Goal: Transaction & Acquisition: Book appointment/travel/reservation

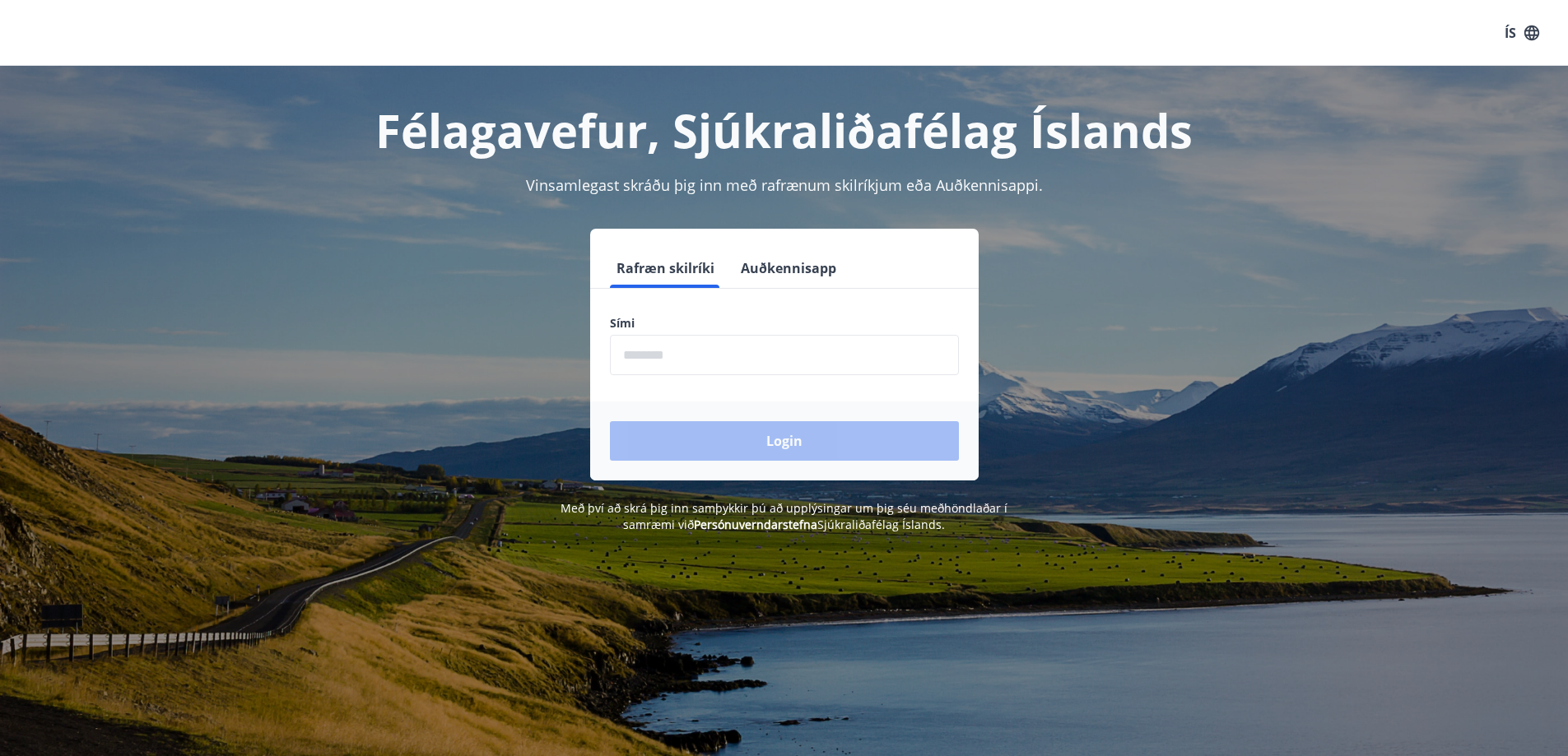
click at [754, 347] on input "phone" at bounding box center [784, 355] width 349 height 40
type input "********"
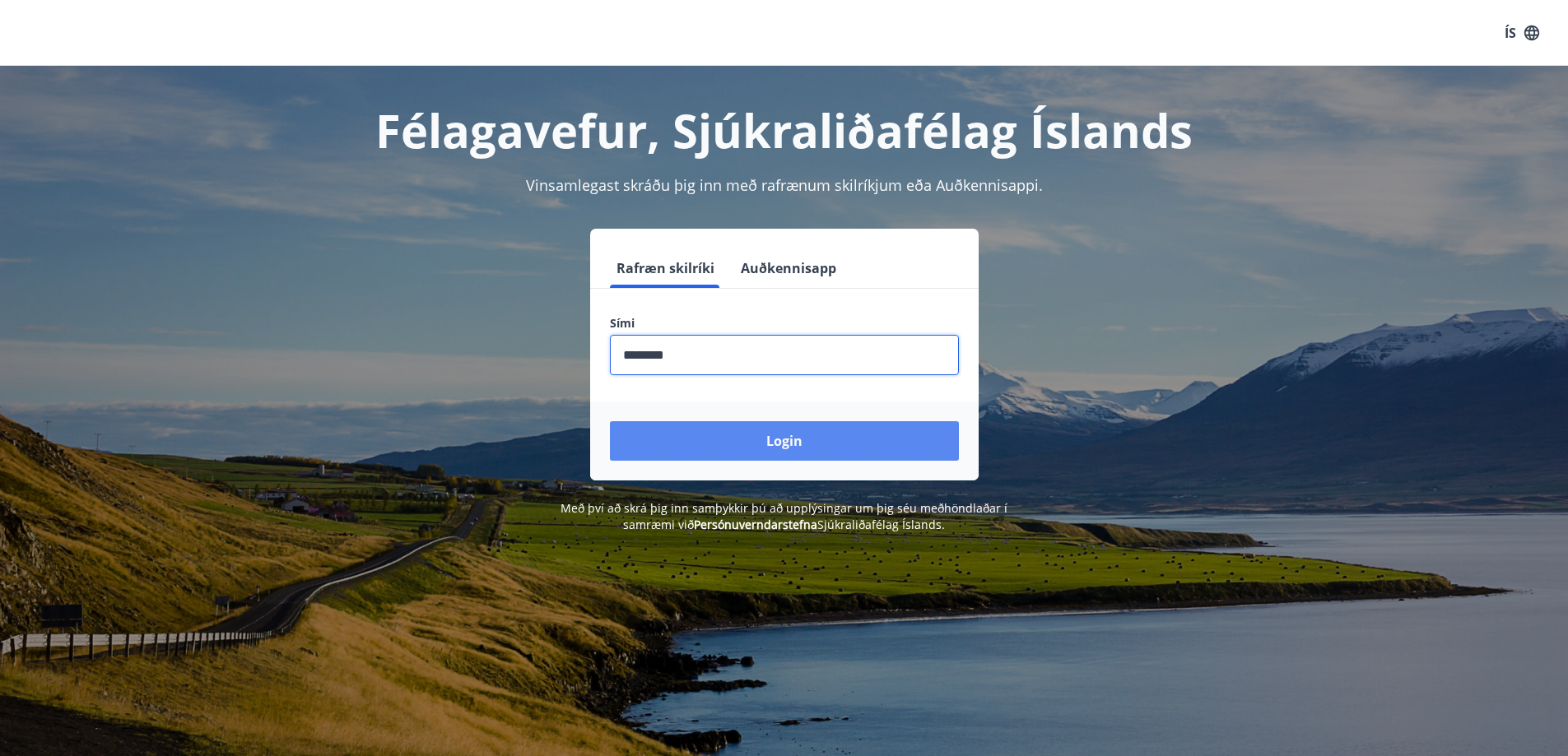
click at [734, 423] on button "Login" at bounding box center [784, 441] width 349 height 39
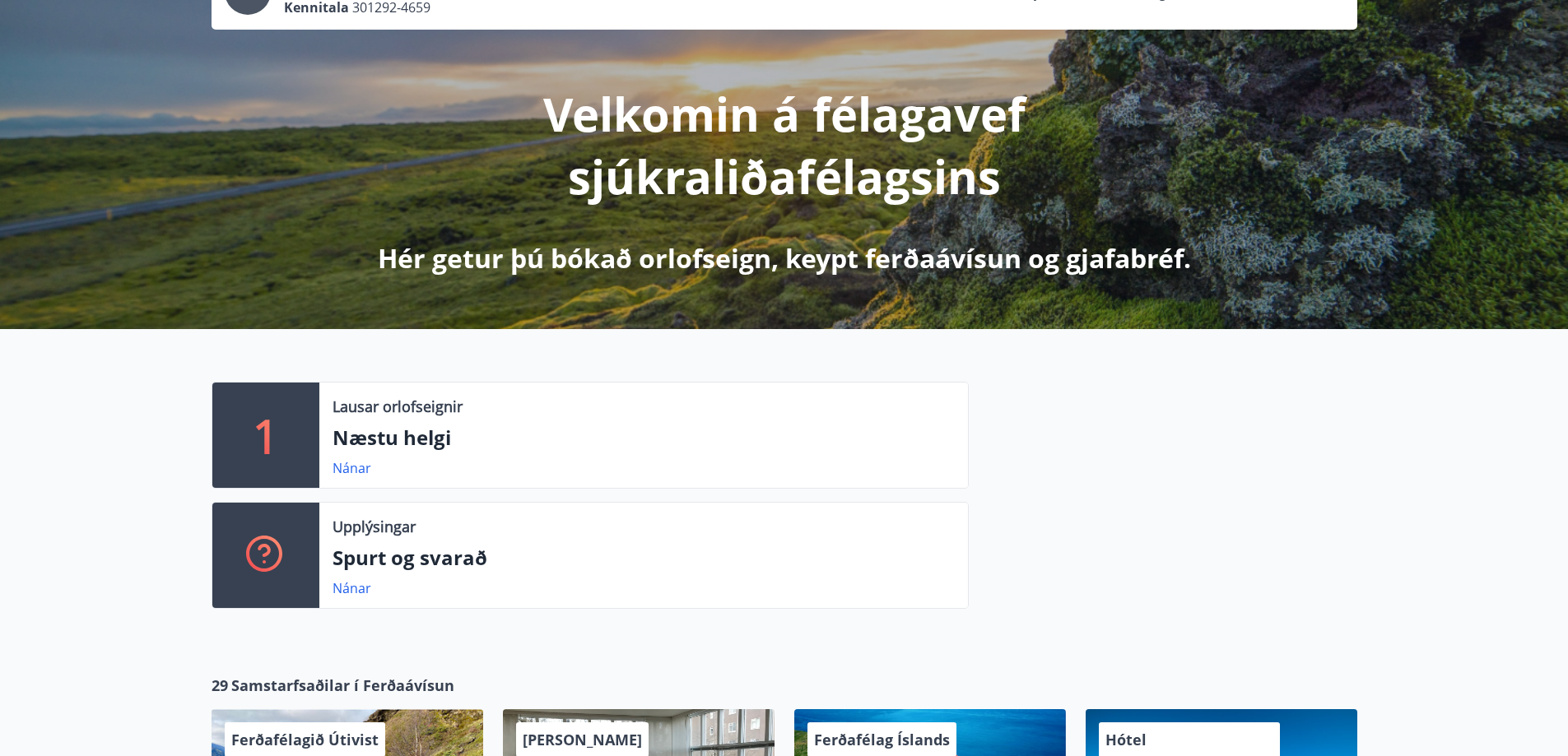
scroll to position [329, 0]
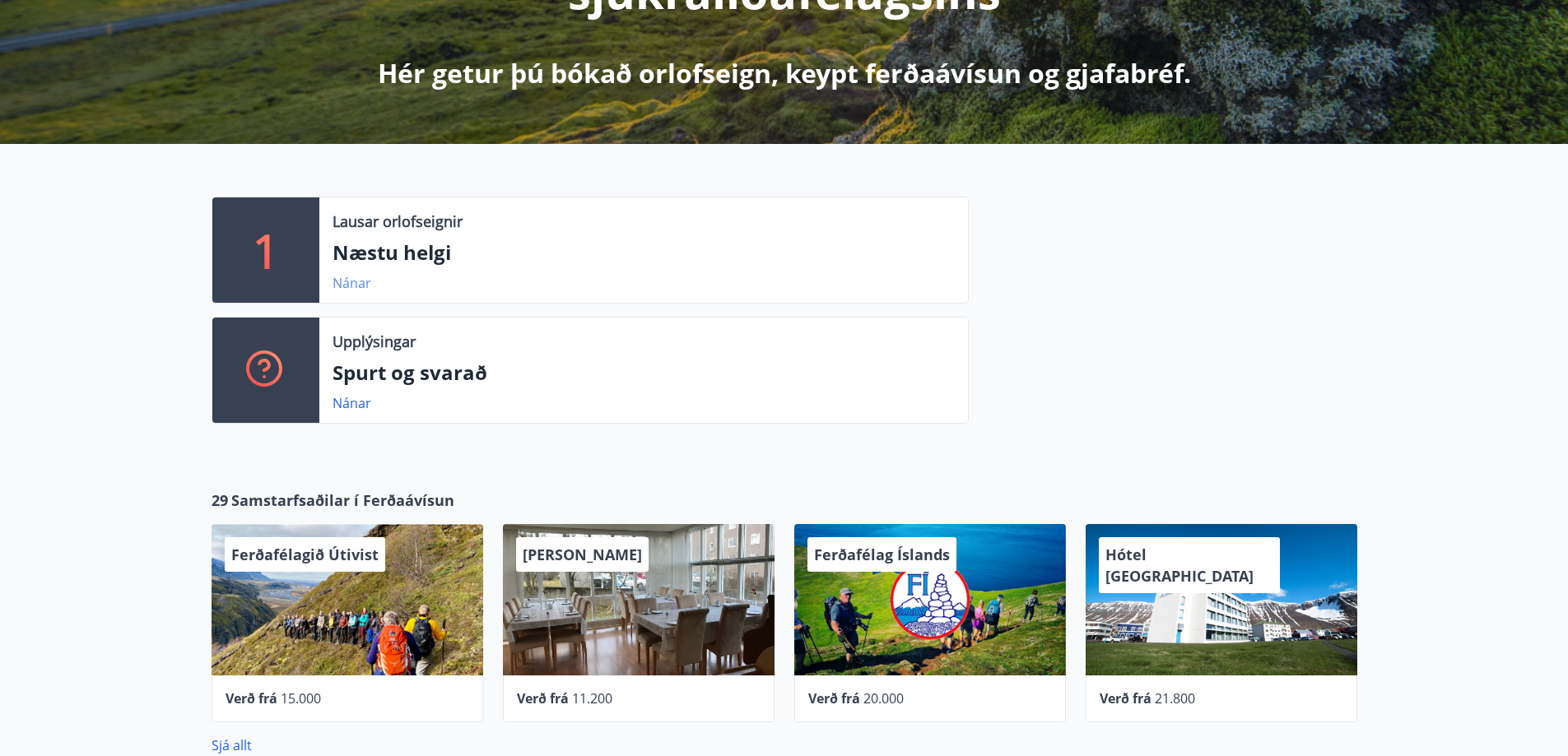
click at [338, 279] on link "Nánar" at bounding box center [351, 283] width 38 height 18
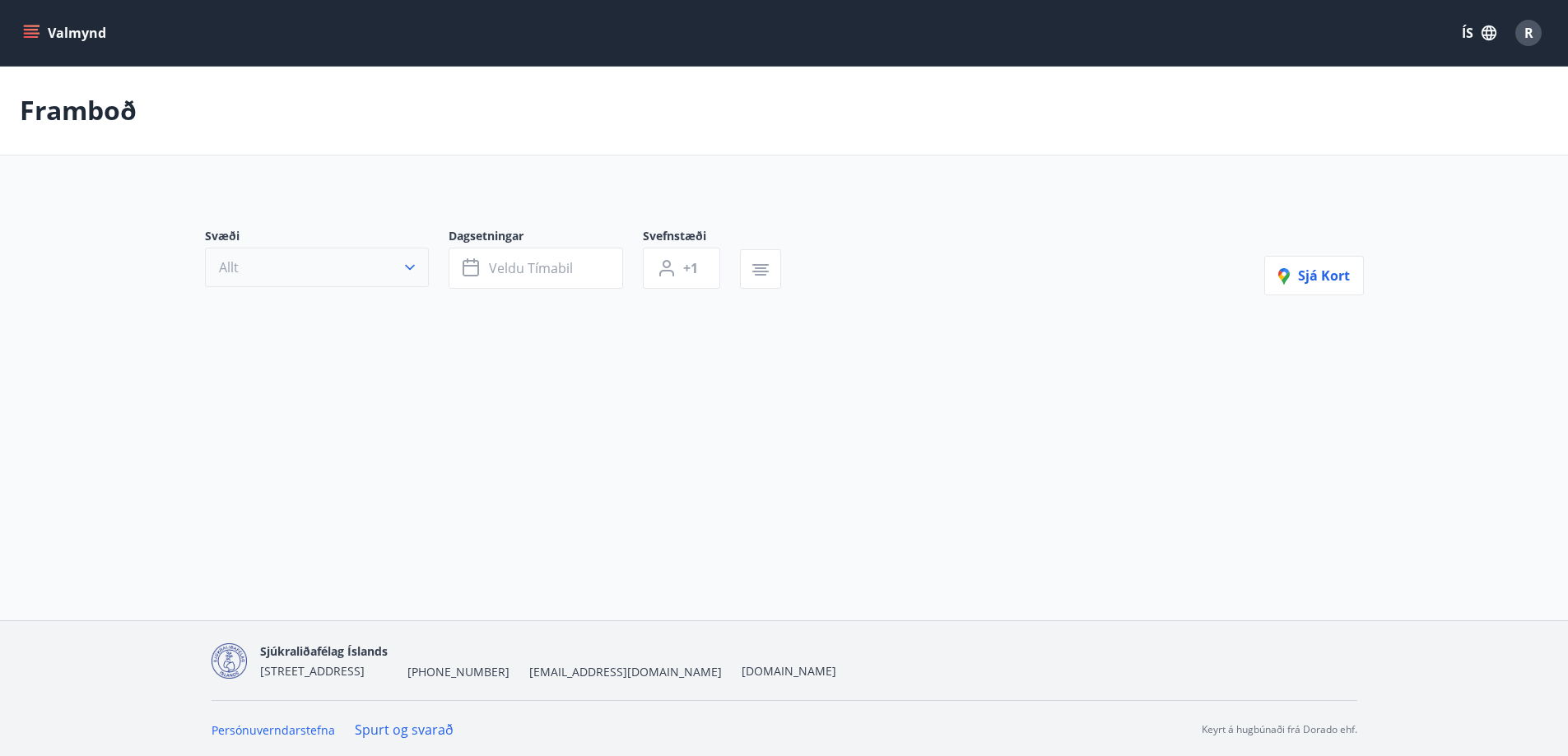
type input "*"
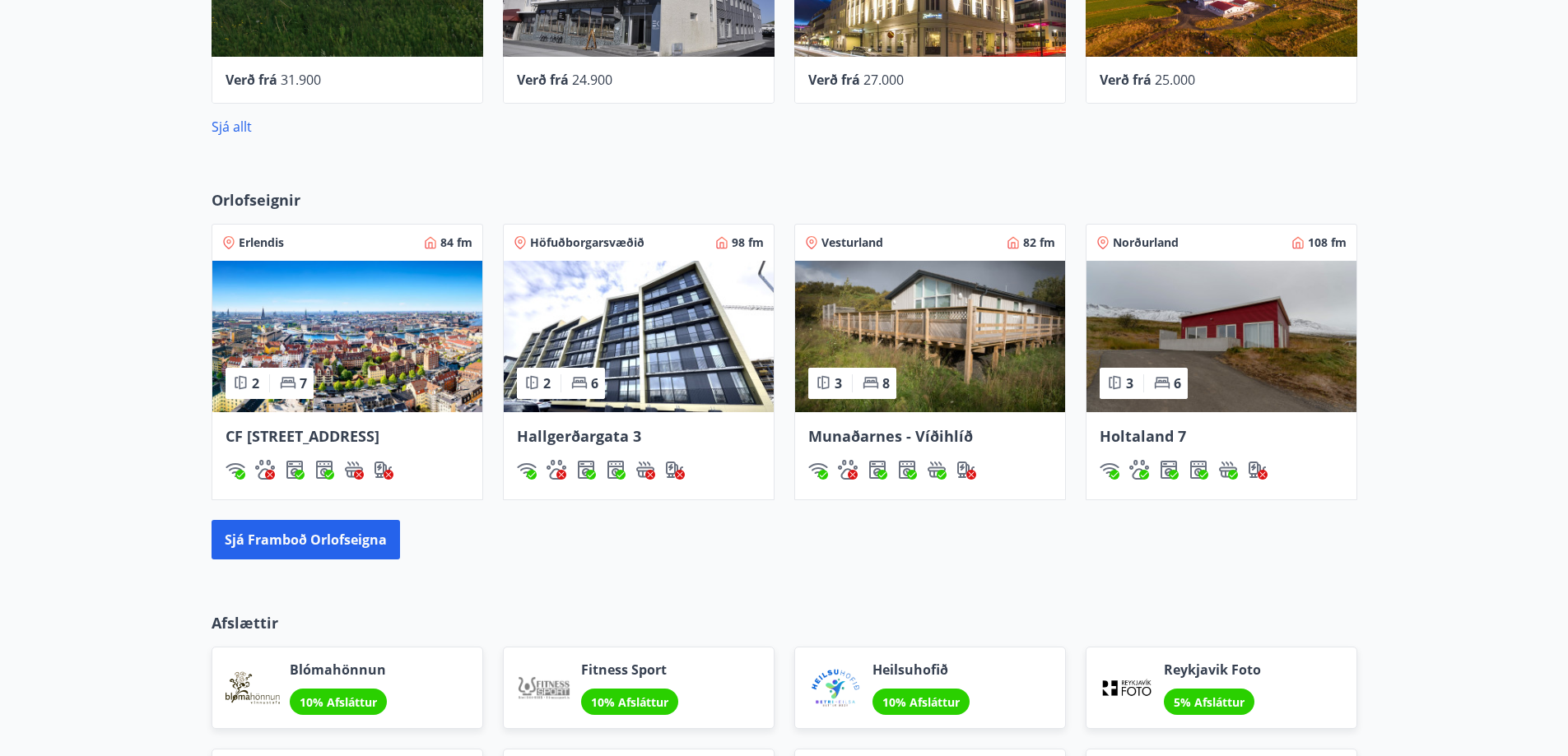
scroll to position [952, 0]
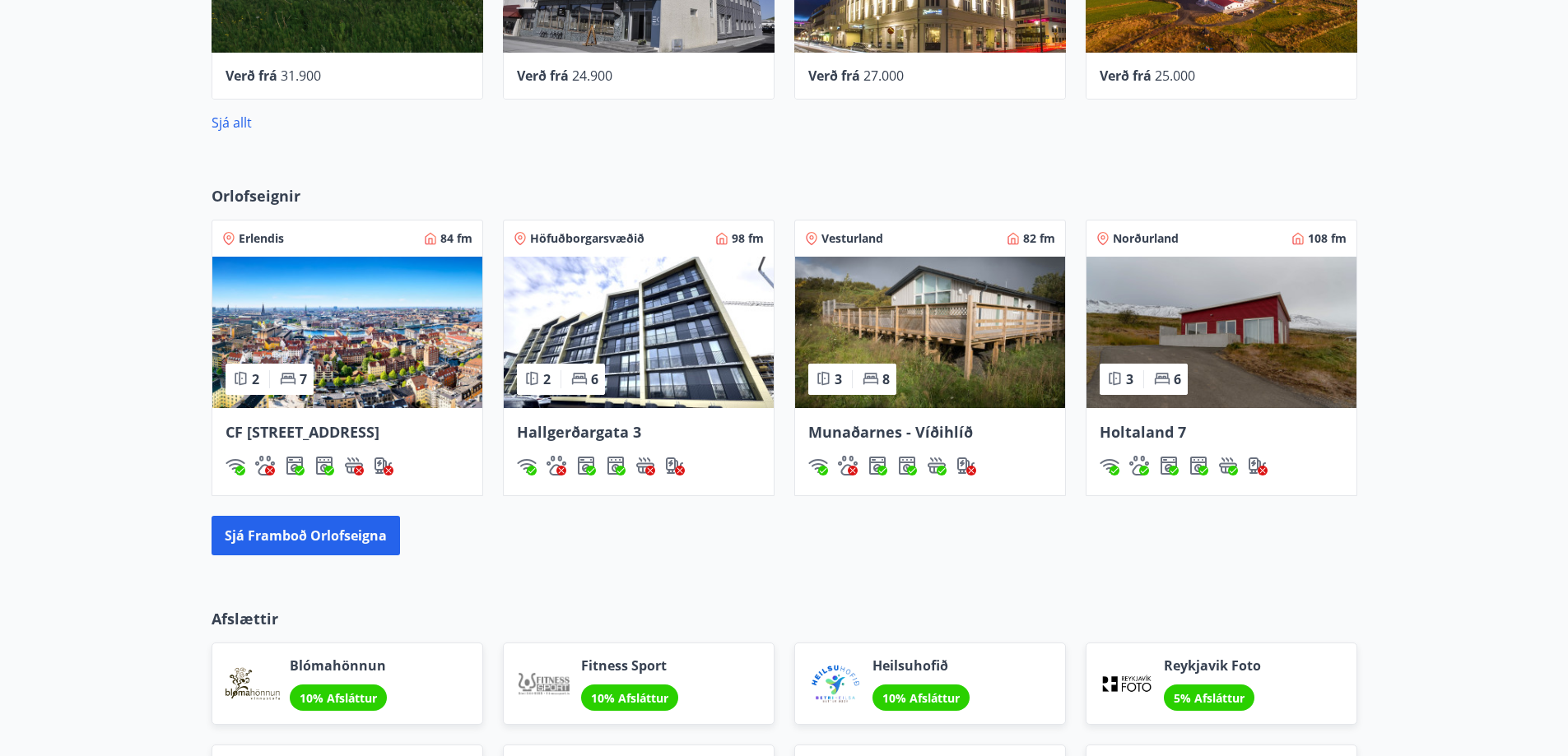
click at [868, 428] on span "Munaðarnes - Víðihlíð" at bounding box center [890, 431] width 165 height 20
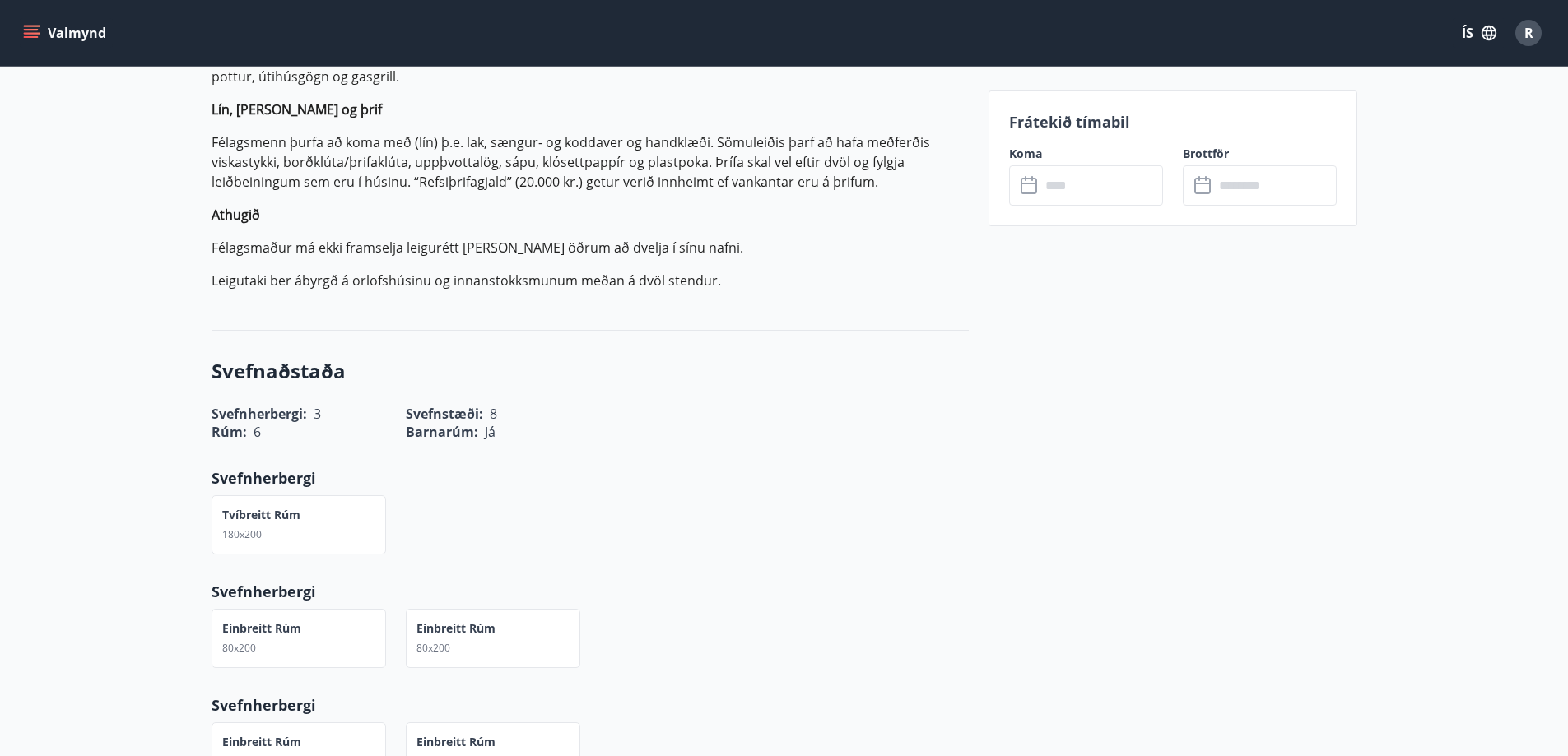
scroll to position [329, 0]
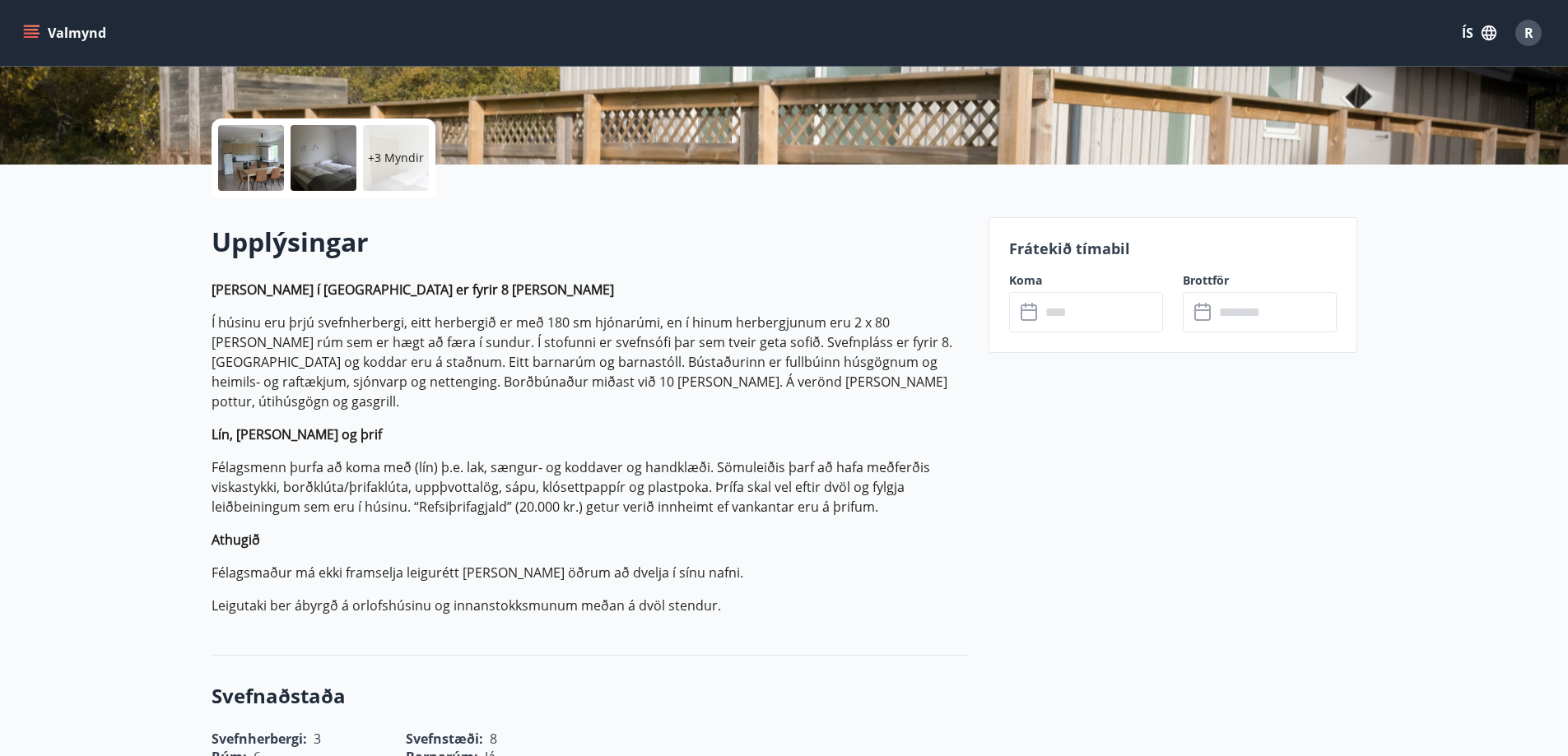
click at [1054, 316] on input "text" at bounding box center [1101, 312] width 122 height 40
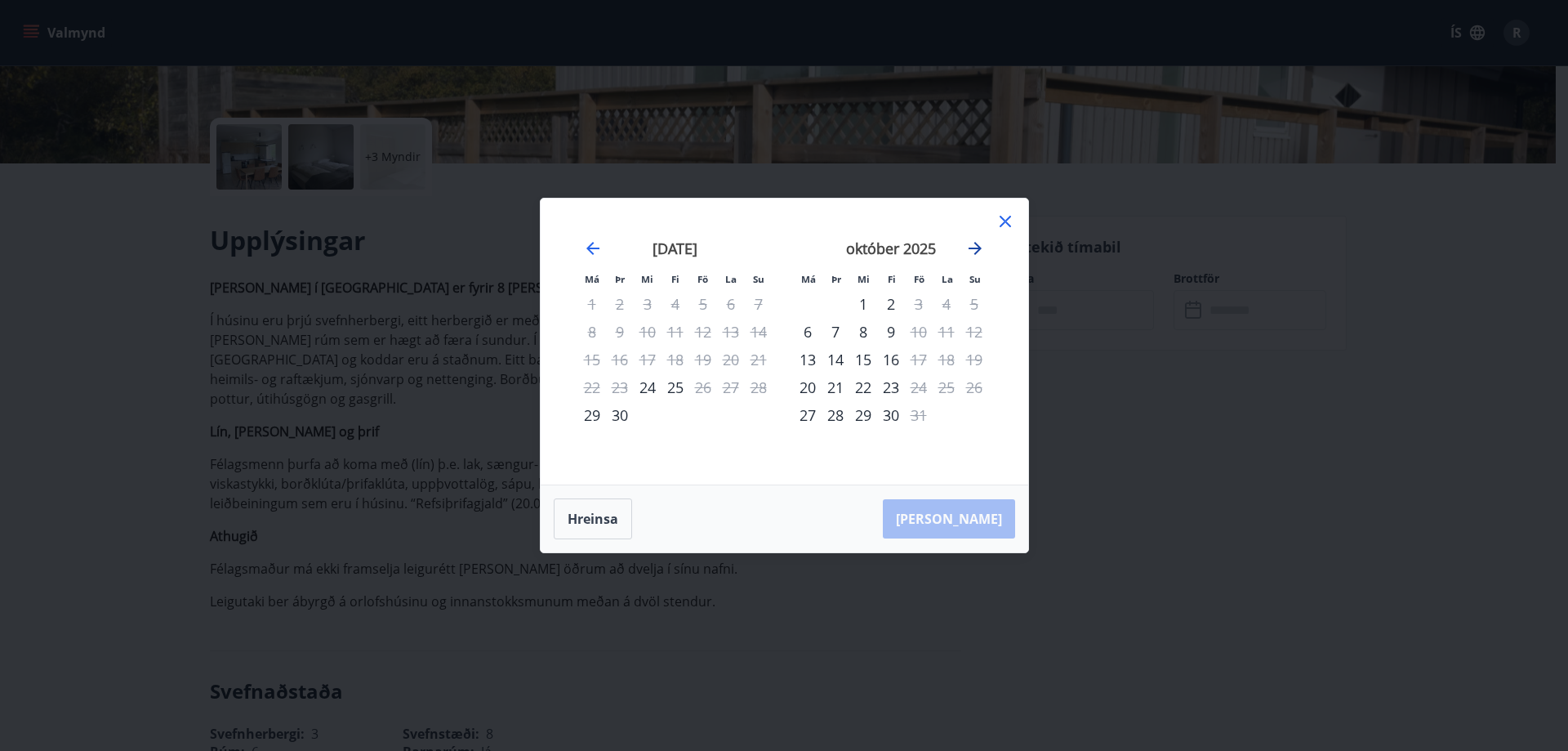
click at [974, 249] on icon "Move forward to switch to the next month." at bounding box center [974, 248] width 13 height 13
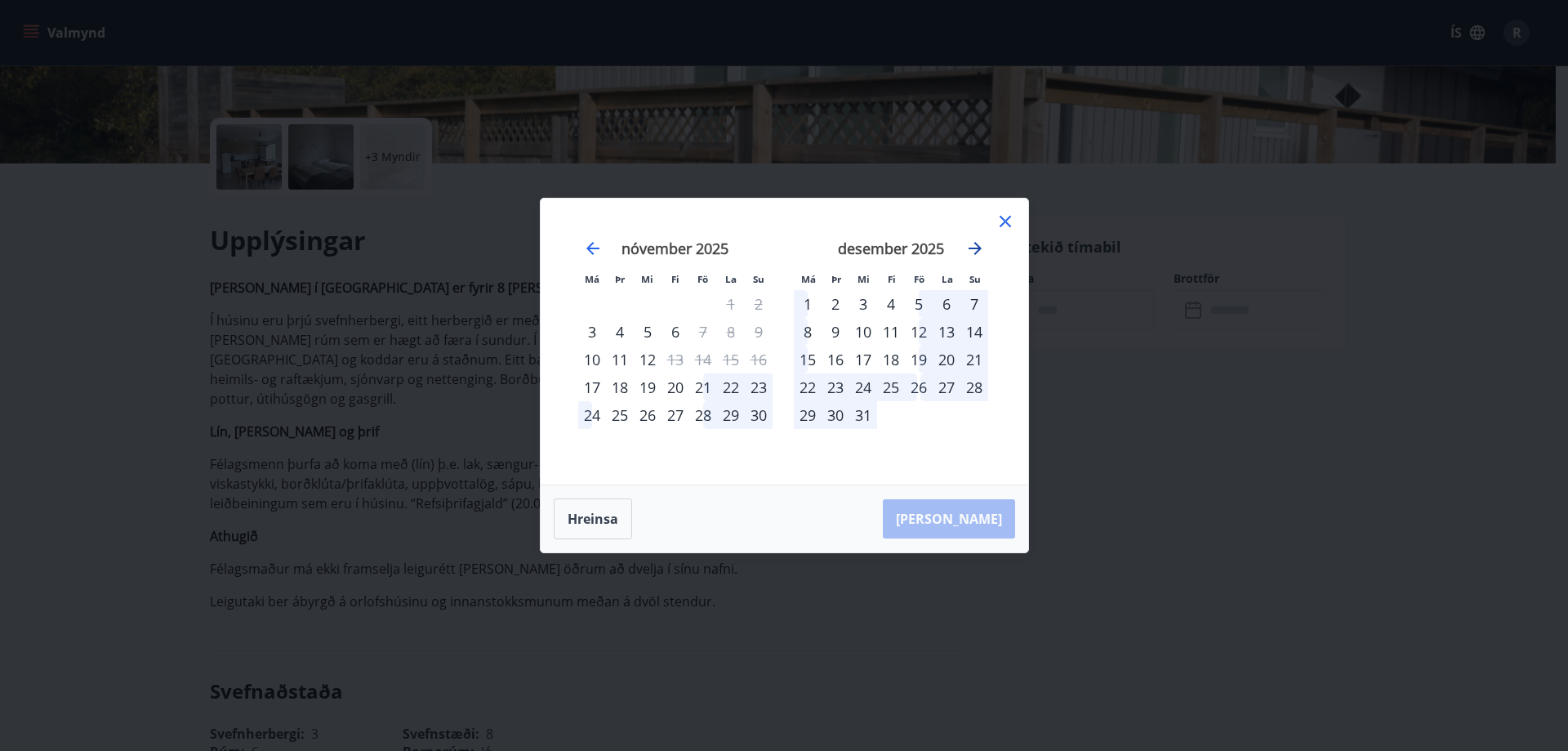
click at [974, 249] on icon "Move forward to switch to the next month." at bounding box center [974, 248] width 13 height 13
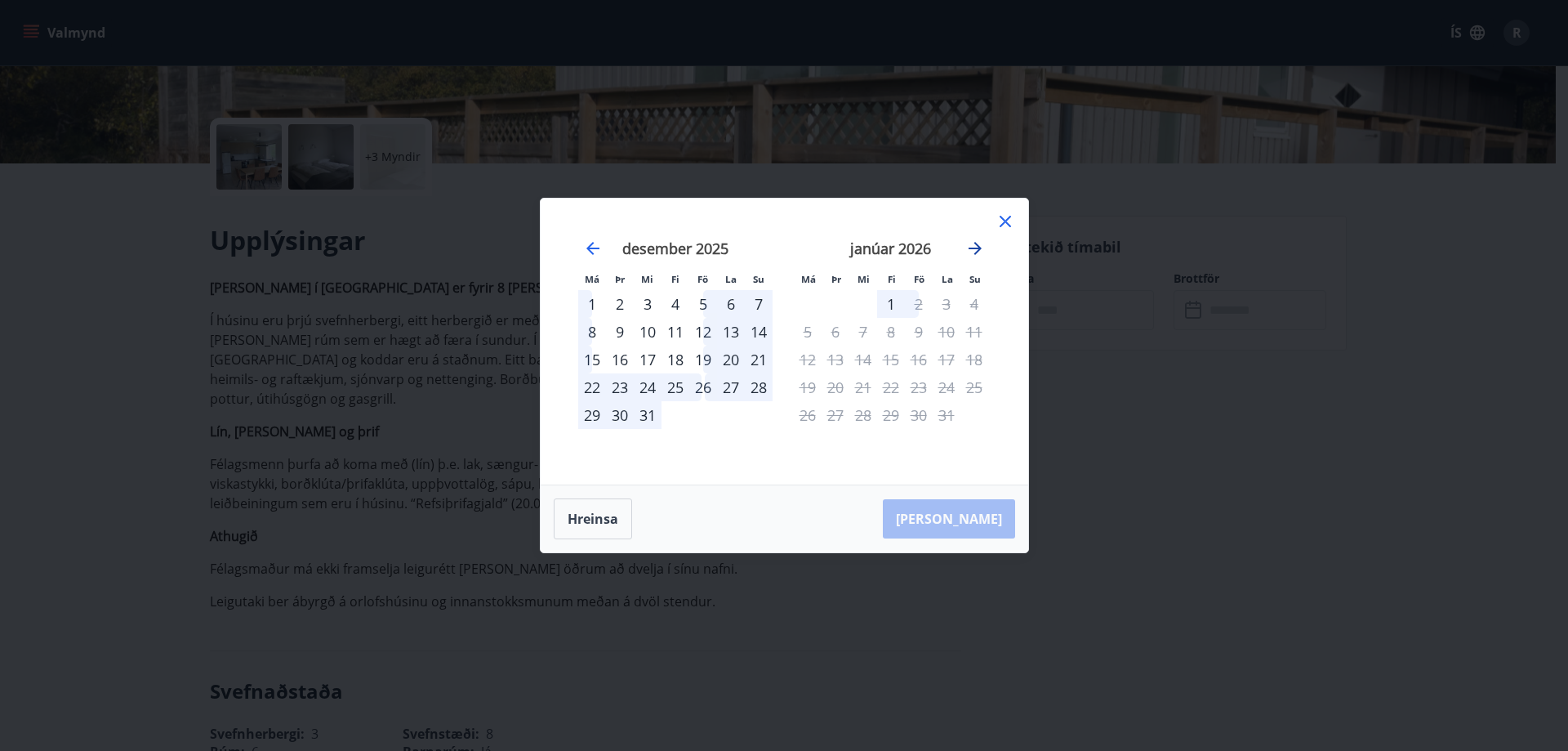
click at [974, 249] on icon "Move forward to switch to the next month." at bounding box center [974, 248] width 13 height 13
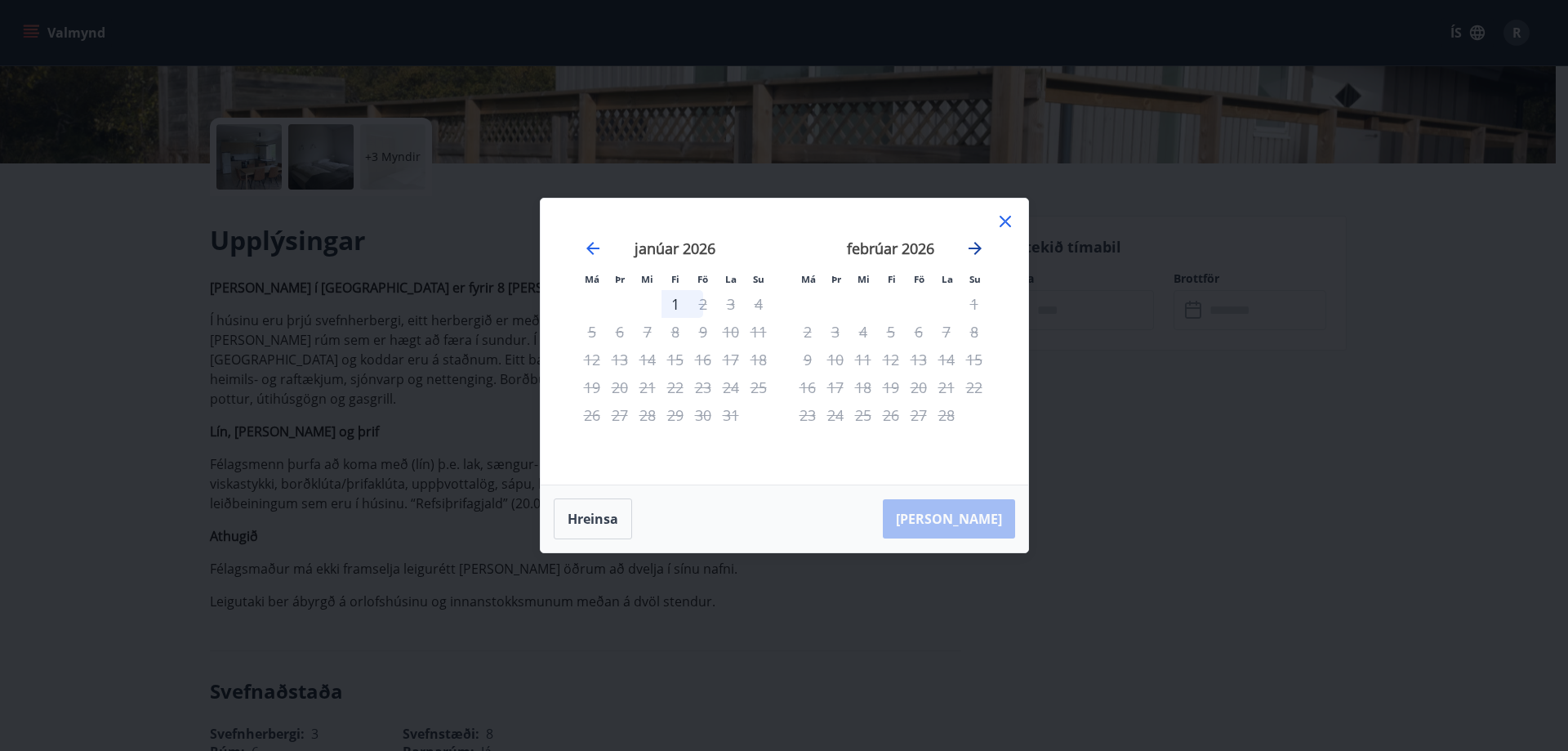
click at [974, 249] on icon "Move forward to switch to the next month." at bounding box center [974, 248] width 13 height 13
click at [1005, 220] on icon at bounding box center [1005, 221] width 20 height 20
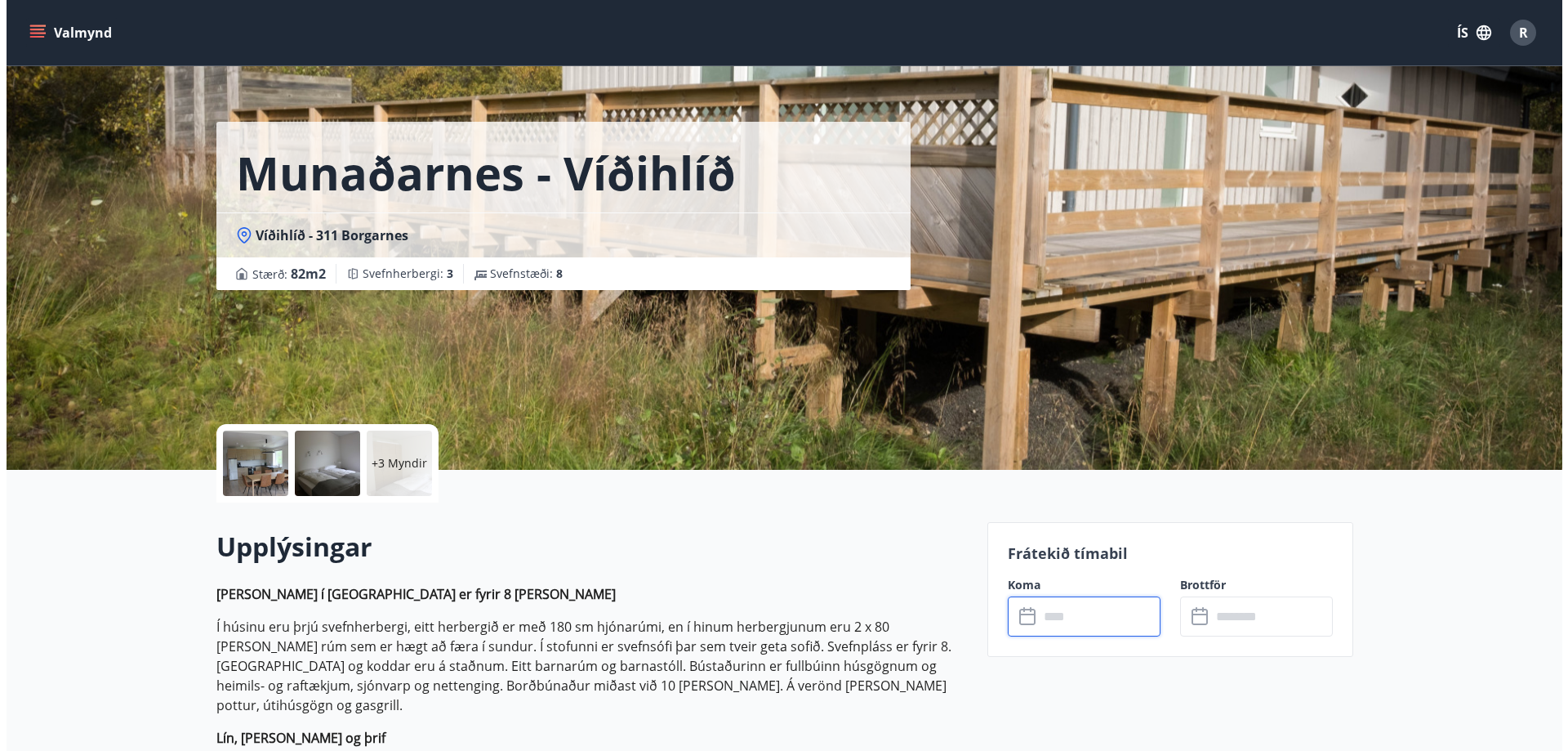
scroll to position [81, 0]
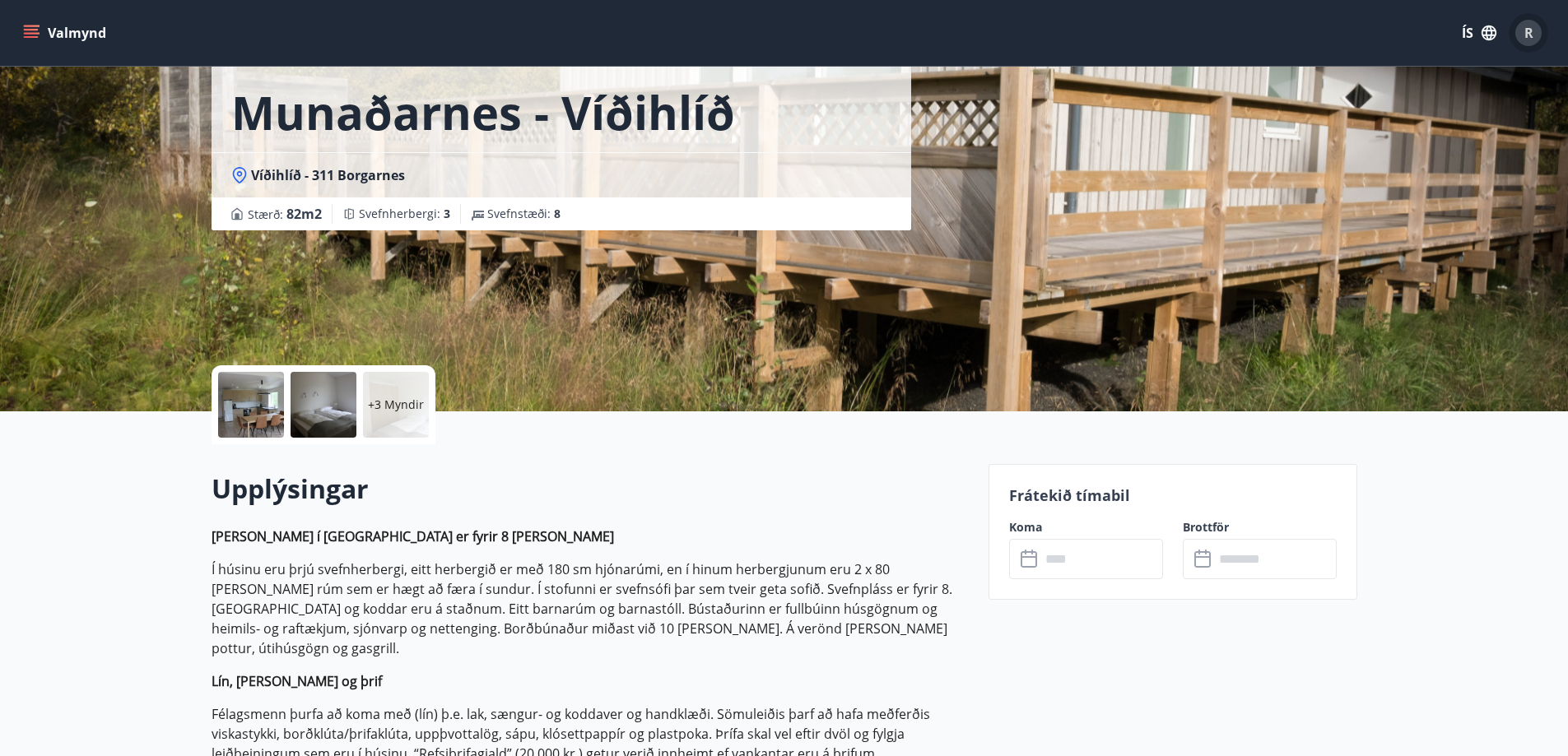
click at [1535, 33] on div "R" at bounding box center [1528, 32] width 26 height 26
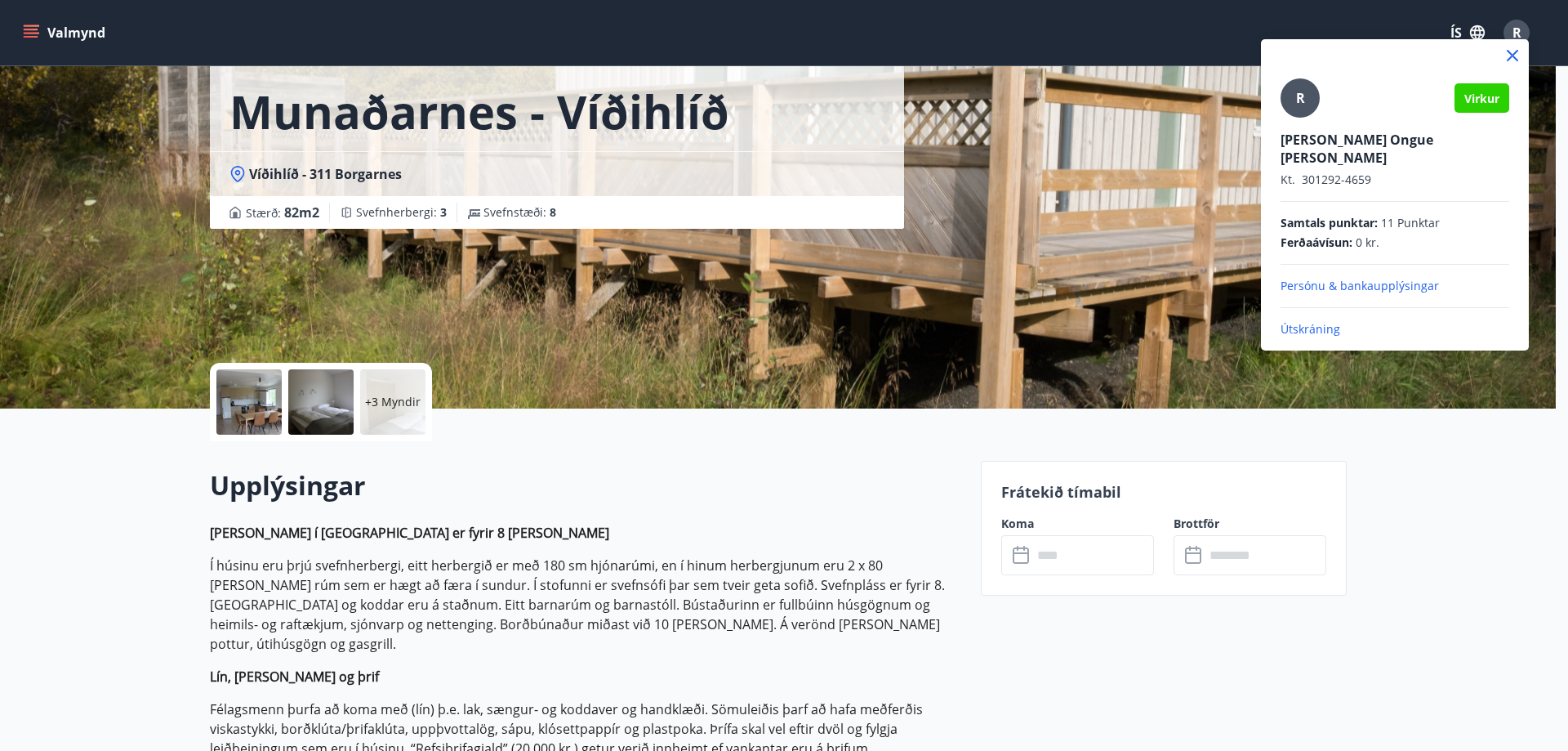
click at [1307, 321] on p "Útskráning" at bounding box center [1395, 328] width 229 height 16
